Goal: Information Seeking & Learning: Learn about a topic

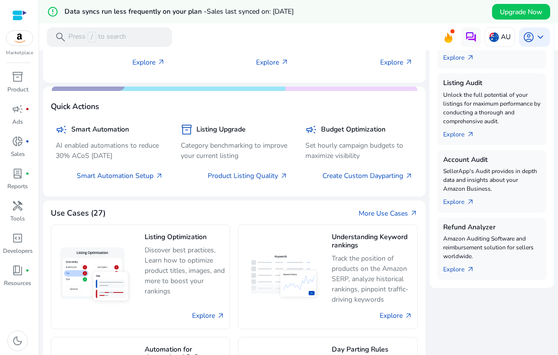
scroll to position [309, 0]
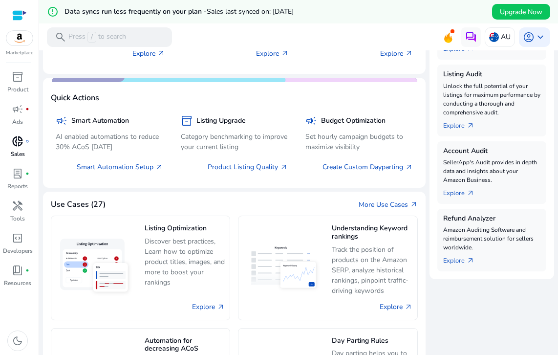
click at [20, 144] on span "donut_small" at bounding box center [18, 141] width 12 height 12
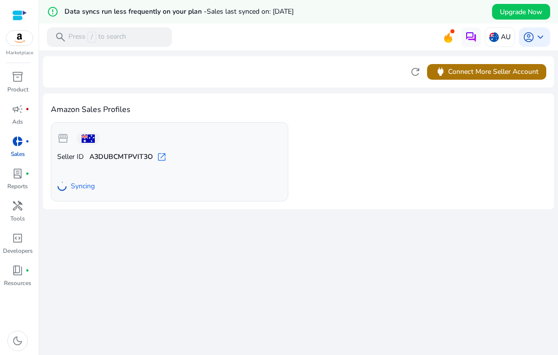
click at [459, 76] on span "power Connect More Seller Account" at bounding box center [487, 71] width 104 height 11
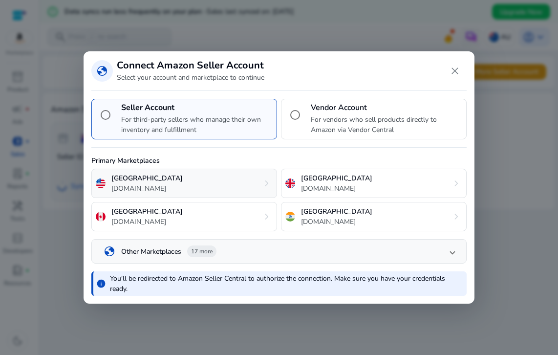
click at [184, 181] on div "United States amazon.com chevron_right" at bounding box center [184, 183] width 186 height 29
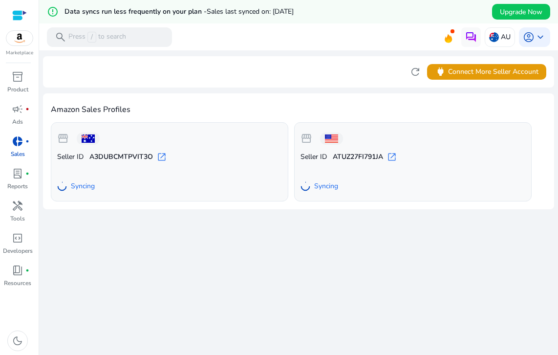
scroll to position [23, 0]
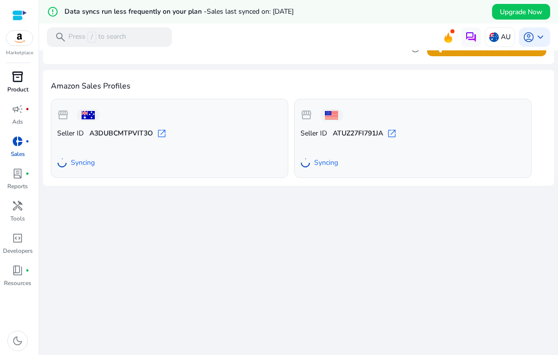
click at [16, 75] on span "inventory_2" at bounding box center [18, 77] width 12 height 12
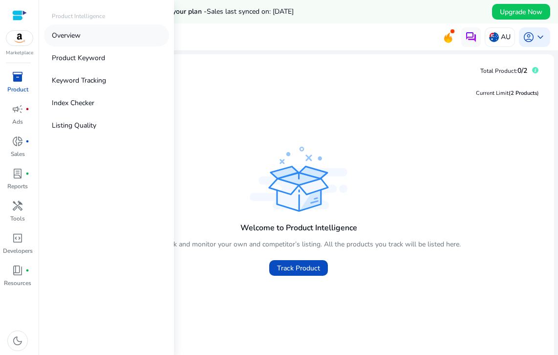
click at [78, 37] on p "Overview" at bounding box center [66, 35] width 29 height 10
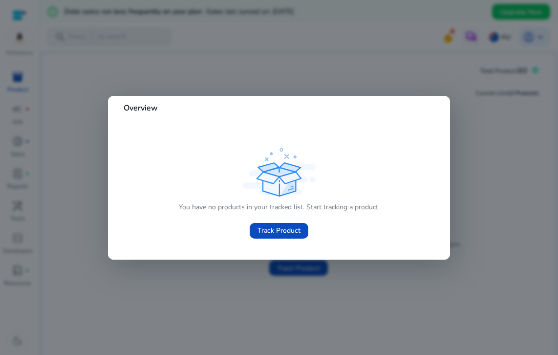
click at [420, 147] on div "You have no products in your tracked list. Start tracking a product. Track Prod…" at bounding box center [279, 195] width 311 height 98
click at [465, 138] on div at bounding box center [279, 177] width 558 height 355
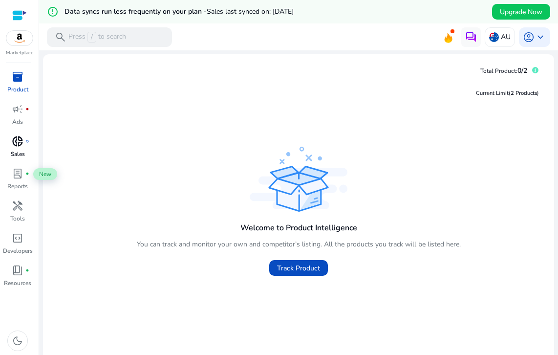
click at [17, 141] on span "donut_small" at bounding box center [18, 141] width 12 height 12
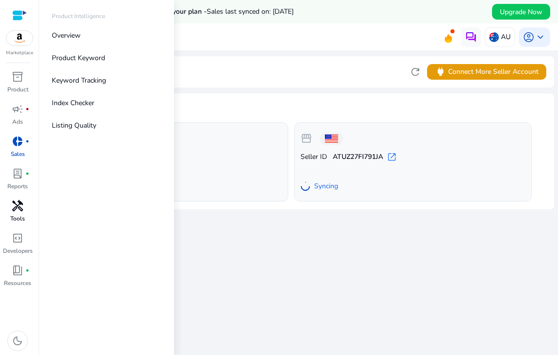
click at [22, 198] on div "handyman" at bounding box center [17, 206] width 27 height 16
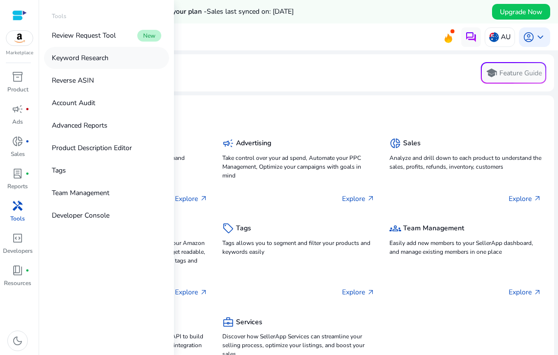
click at [99, 59] on p "Keyword Research" at bounding box center [80, 58] width 57 height 10
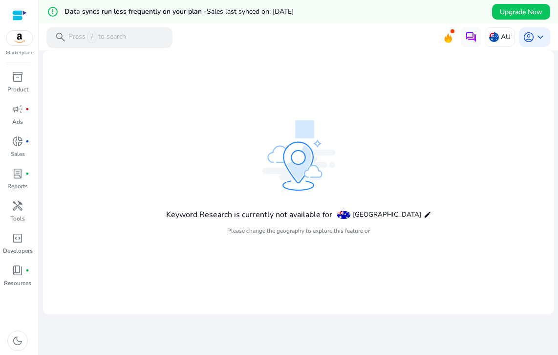
click at [116, 36] on p "Press / to search" at bounding box center [97, 37] width 58 height 11
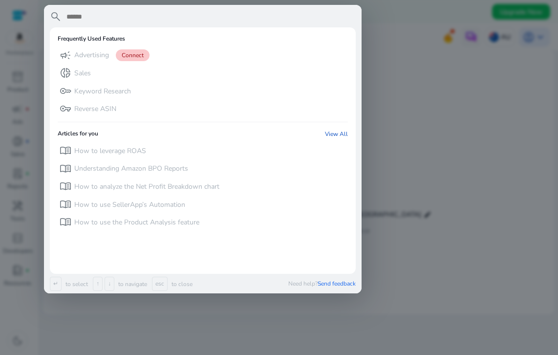
click at [395, 113] on div at bounding box center [279, 177] width 558 height 355
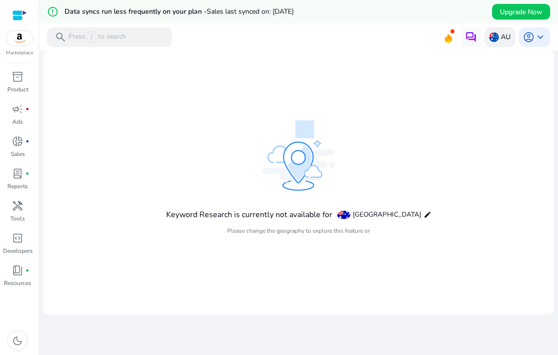
click at [493, 38] on img at bounding box center [494, 37] width 10 height 10
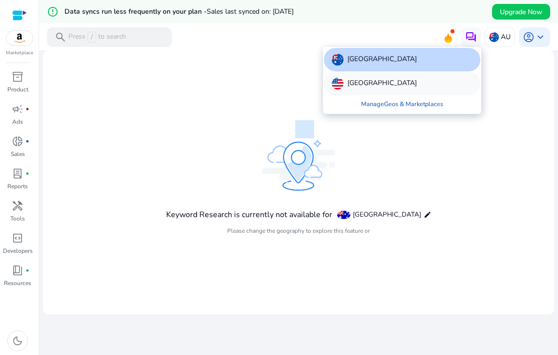
click at [369, 85] on p "[GEOGRAPHIC_DATA]" at bounding box center [382, 84] width 69 height 12
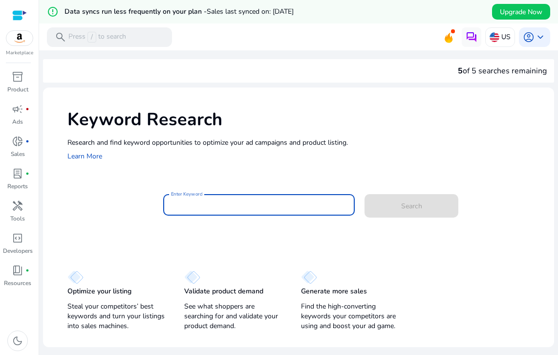
click at [204, 199] on input "Enter Keyword" at bounding box center [259, 204] width 176 height 11
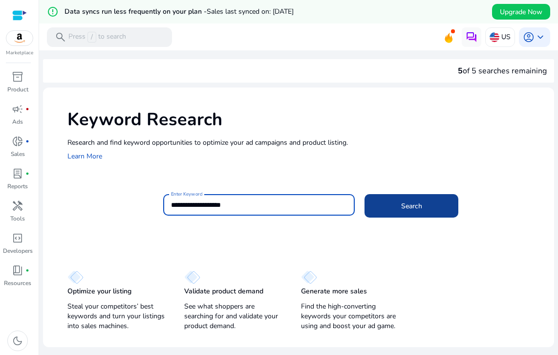
type input "**********"
click at [414, 211] on span "Search" at bounding box center [411, 206] width 21 height 10
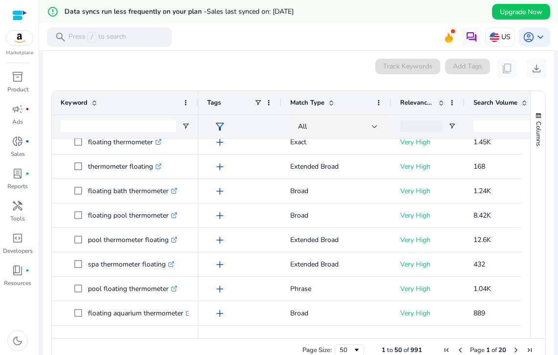
scroll to position [11, 0]
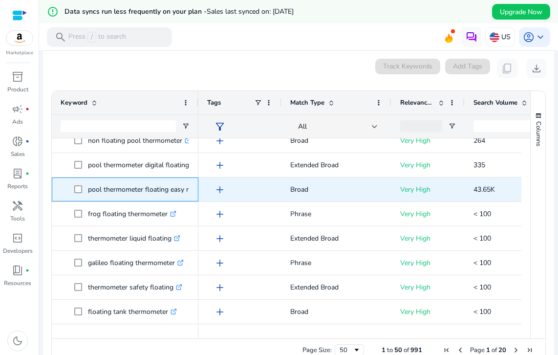
click at [141, 190] on p "pool thermometer floating easy read .st0{fill:#2c8af8}" at bounding box center [148, 189] width 120 height 20
click at [184, 187] on p "pool thermometer floating easy read .st0{fill:#2c8af8}" at bounding box center [148, 189] width 120 height 20
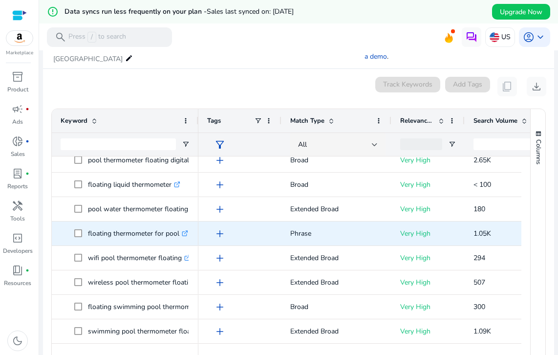
scroll to position [425, 0]
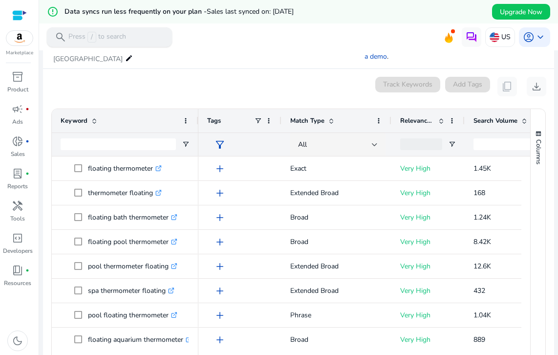
click at [142, 38] on div "search Press / to search" at bounding box center [109, 37] width 125 height 20
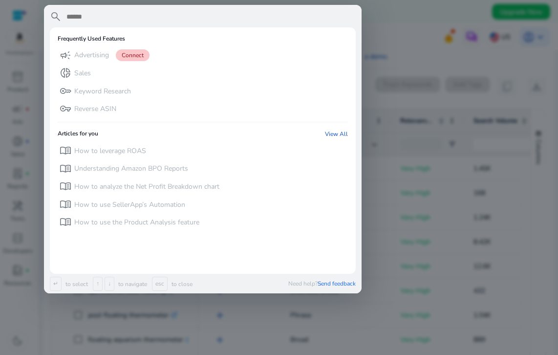
click at [402, 48] on div at bounding box center [279, 177] width 558 height 355
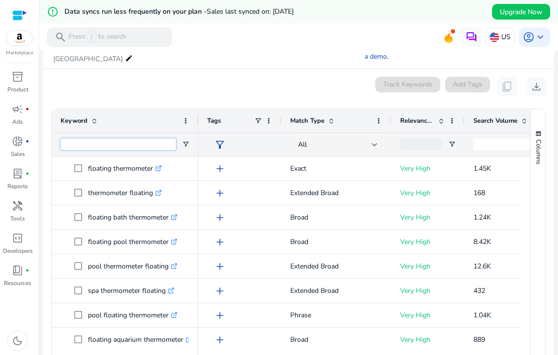
click at [98, 142] on input "Keyword Filter Input" at bounding box center [118, 144] width 115 height 12
click at [141, 94] on div "0 keyword(s) selected Track Keywords Add Tags content_copy download" at bounding box center [299, 87] width 496 height 20
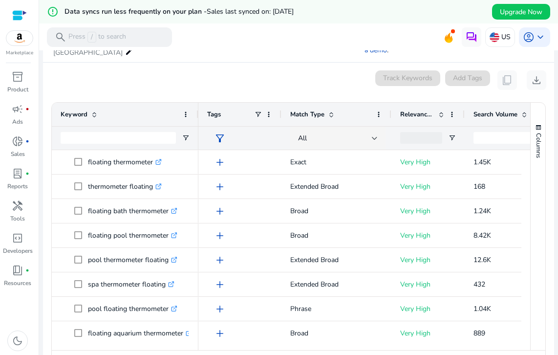
scroll to position [138, 0]
